Goal: Check status: Check status

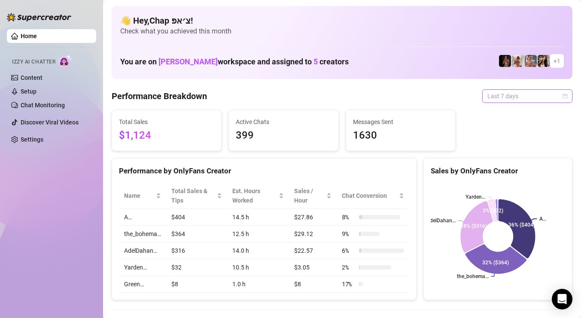
click at [499, 101] on span "Last 7 days" at bounding box center [527, 96] width 80 height 13
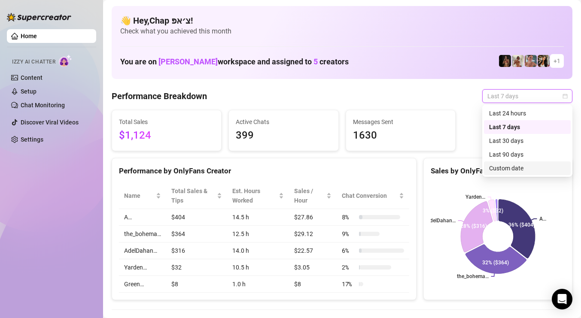
click at [503, 172] on div "Custom date" at bounding box center [527, 167] width 76 height 9
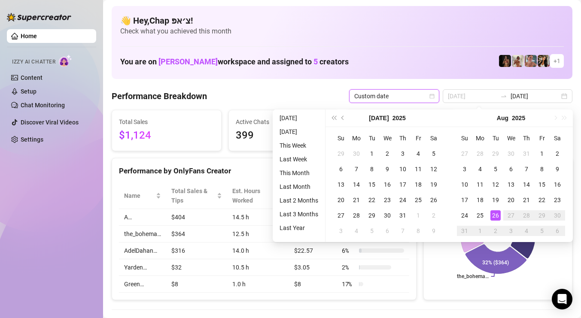
type input "[DATE]"
click at [495, 216] on div "26" at bounding box center [495, 215] width 10 height 10
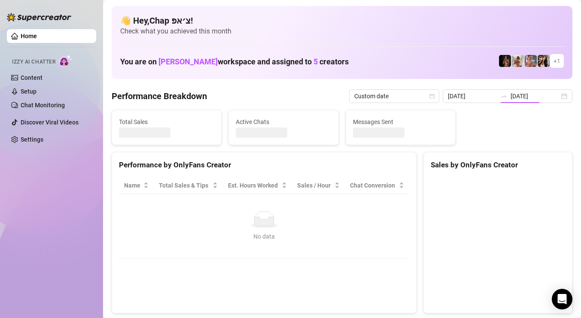
type input "[DATE]"
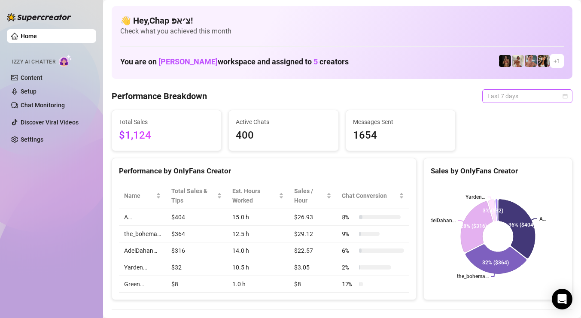
click at [545, 91] on span "Last 7 days" at bounding box center [527, 96] width 80 height 13
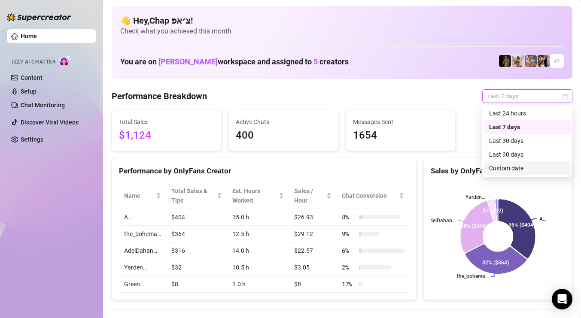
click at [521, 166] on div "Custom date" at bounding box center [527, 167] width 76 height 9
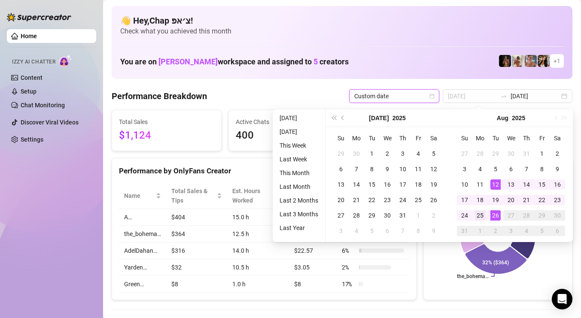
type input "2025-08-25"
click at [483, 215] on div "25" at bounding box center [480, 215] width 10 height 10
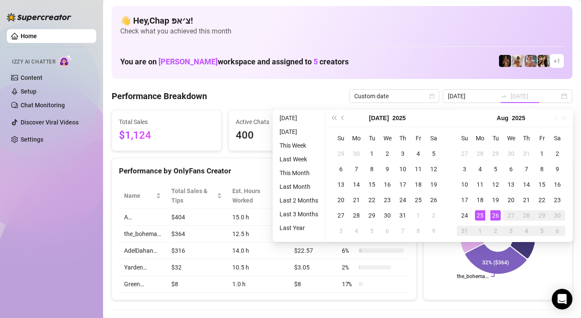
click at [483, 215] on div "25" at bounding box center [480, 215] width 10 height 10
type input "2025-08-25"
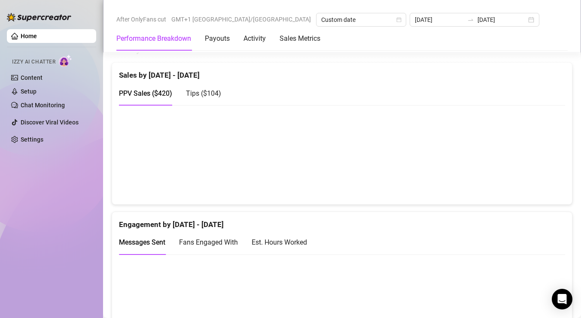
scroll to position [411, 0]
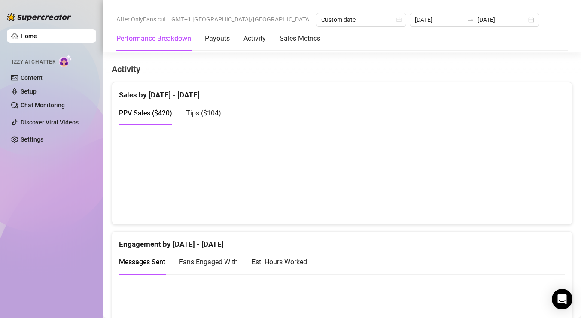
click at [232, 40] on div "Performance Breakdown Payouts Activity Sales Metrics" at bounding box center [218, 39] width 204 height 24
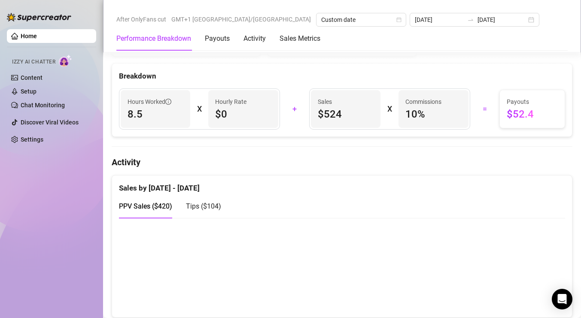
scroll to position [318, 0]
click at [208, 205] on span "Tips ( $104 )" at bounding box center [203, 206] width 35 height 8
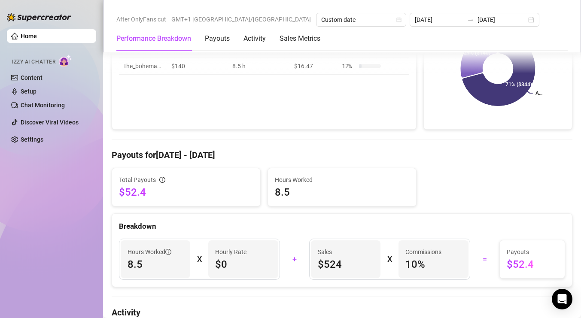
scroll to position [0, 0]
